Goal: Task Accomplishment & Management: Manage account settings

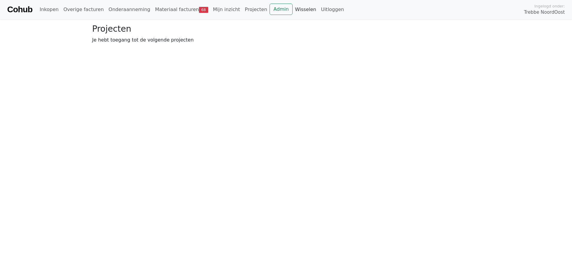
click at [292, 11] on link "Wisselen" at bounding box center [305, 10] width 26 height 12
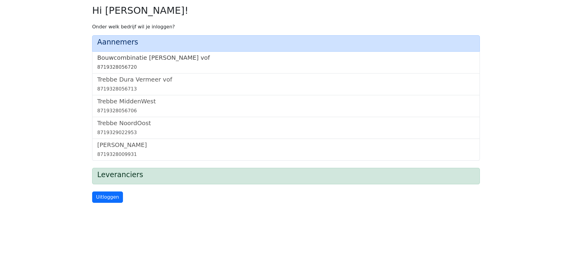
click at [142, 57] on h5 "Bouwcombinatie [PERSON_NAME] vof" at bounding box center [285, 57] width 377 height 7
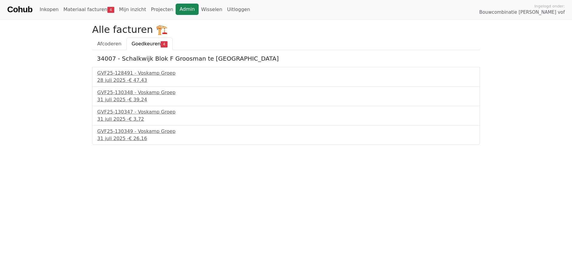
click at [177, 10] on link "Admin" at bounding box center [187, 9] width 23 height 11
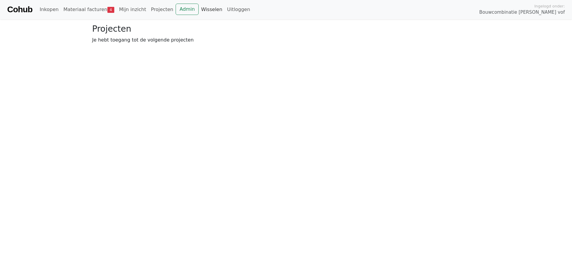
click at [199, 9] on link "Wisselen" at bounding box center [212, 10] width 26 height 12
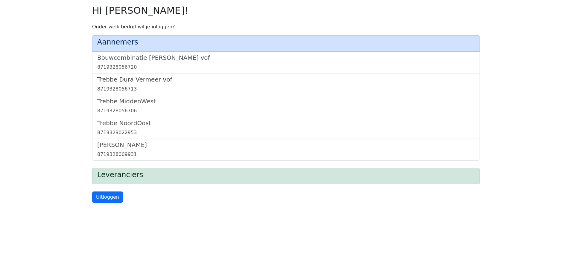
click at [119, 79] on h5 "Trebbe Dura Vermeer vof" at bounding box center [285, 79] width 377 height 7
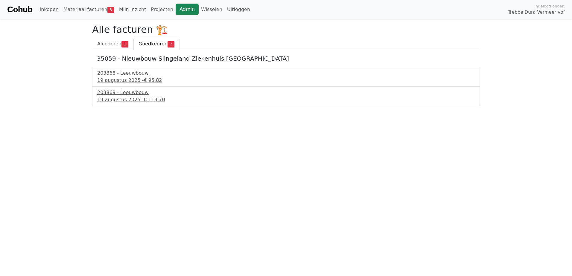
click at [176, 6] on link "Admin" at bounding box center [187, 9] width 23 height 11
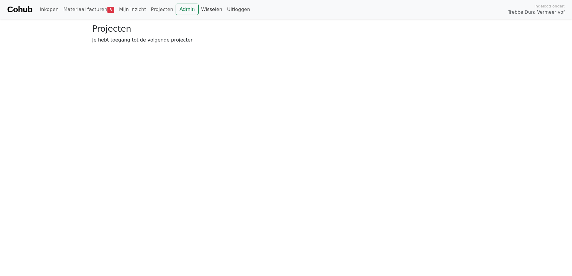
click at [199, 6] on link "Wisselen" at bounding box center [212, 10] width 26 height 12
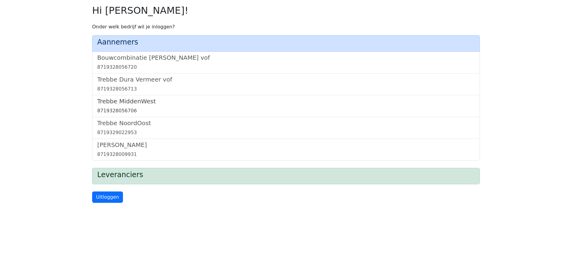
click at [134, 104] on h5 "Trebbe MiddenWest" at bounding box center [285, 101] width 377 height 7
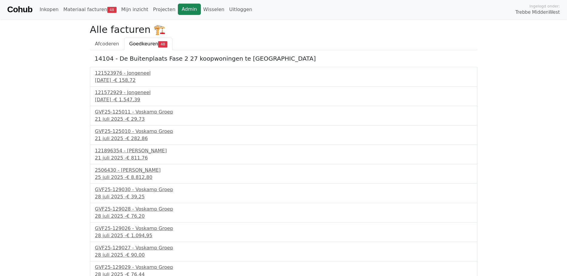
click at [178, 13] on link "Admin" at bounding box center [189, 9] width 23 height 11
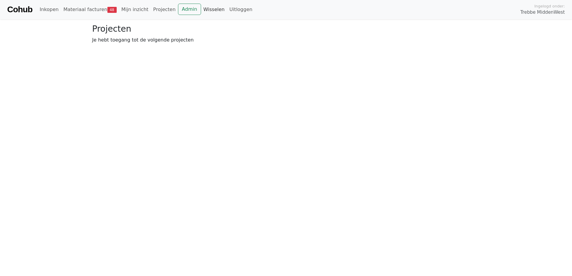
click at [201, 8] on link "Wisselen" at bounding box center [214, 10] width 26 height 12
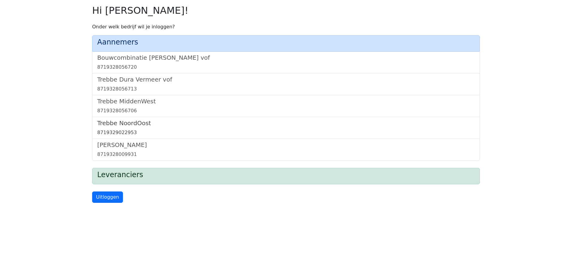
click at [130, 123] on h5 "Trebbe NoordOost" at bounding box center [285, 123] width 377 height 7
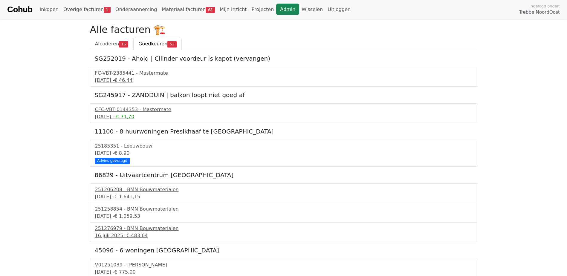
click at [276, 9] on link "Admin" at bounding box center [287, 9] width 23 height 11
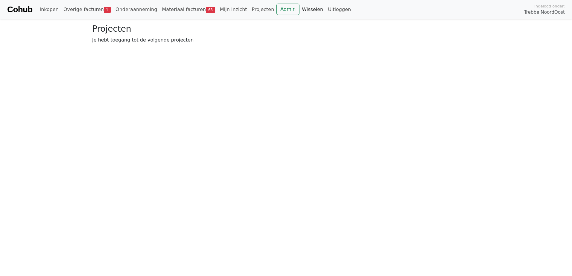
click at [299, 9] on link "Wisselen" at bounding box center [312, 10] width 26 height 12
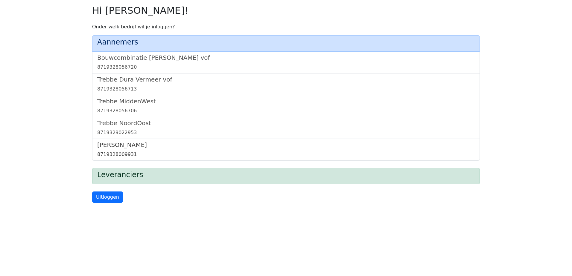
click at [103, 146] on h5 "[PERSON_NAME]" at bounding box center [285, 144] width 377 height 7
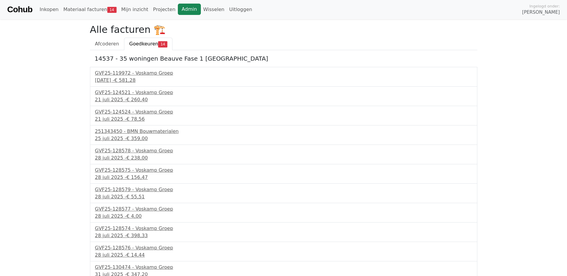
click at [180, 10] on link "Admin" at bounding box center [189, 9] width 23 height 11
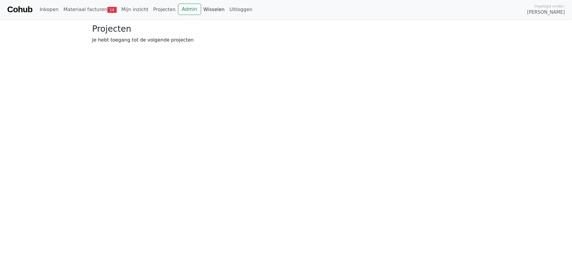
click at [201, 9] on link "Wisselen" at bounding box center [214, 10] width 26 height 12
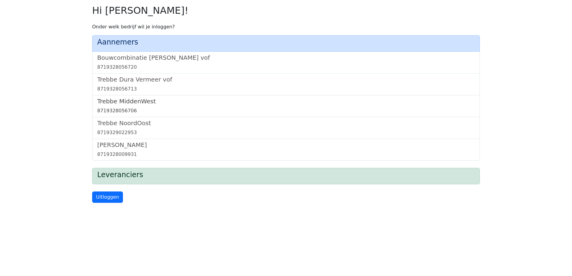
click at [135, 100] on h5 "Trebbe MiddenWest" at bounding box center [285, 101] width 377 height 7
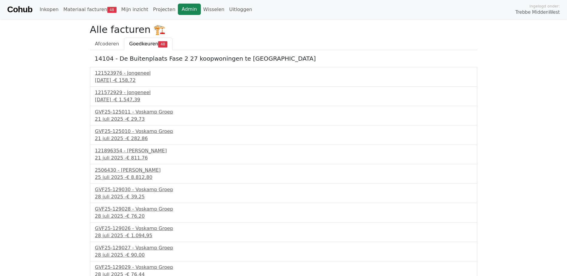
click at [178, 8] on link "Admin" at bounding box center [189, 9] width 23 height 11
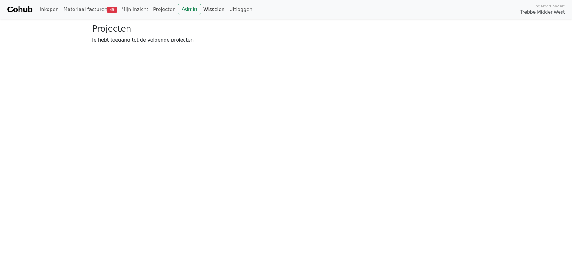
click at [201, 10] on link "Wisselen" at bounding box center [214, 10] width 26 height 12
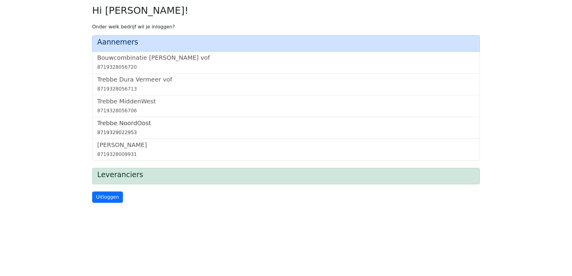
click at [128, 124] on h5 "Trebbe NoordOost" at bounding box center [285, 123] width 377 height 7
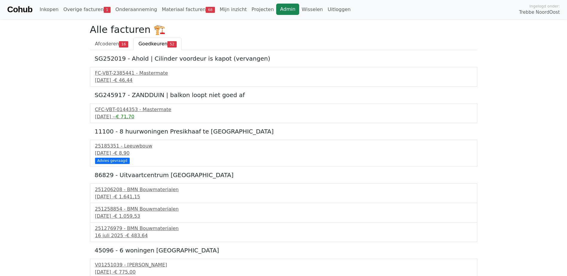
click at [276, 8] on link "Admin" at bounding box center [287, 9] width 23 height 11
